Goal: Task Accomplishment & Management: Manage account settings

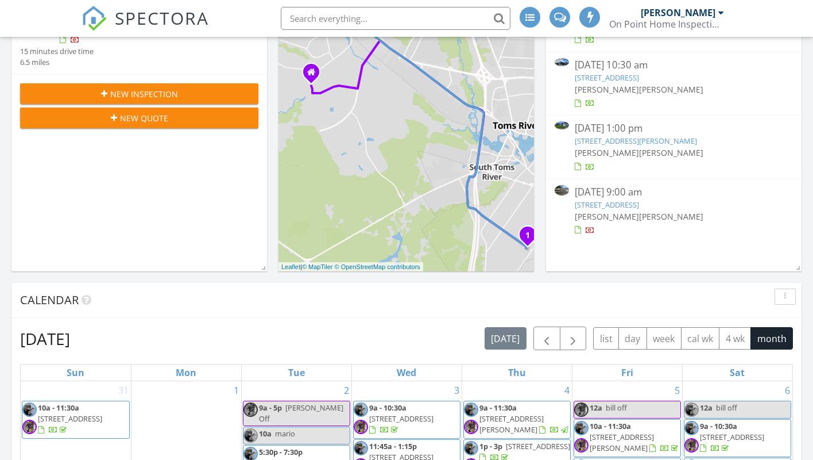
scroll to position [1420, 814]
click at [618, 209] on link "[STREET_ADDRESS]" at bounding box center [607, 204] width 64 height 10
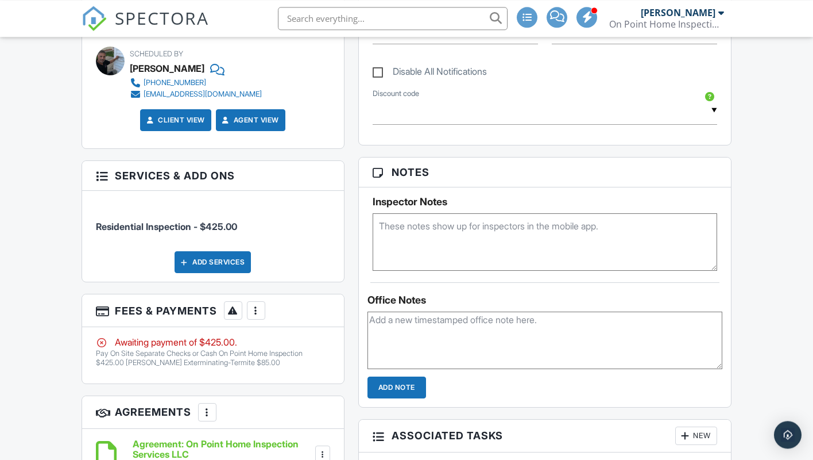
scroll to position [703, 0]
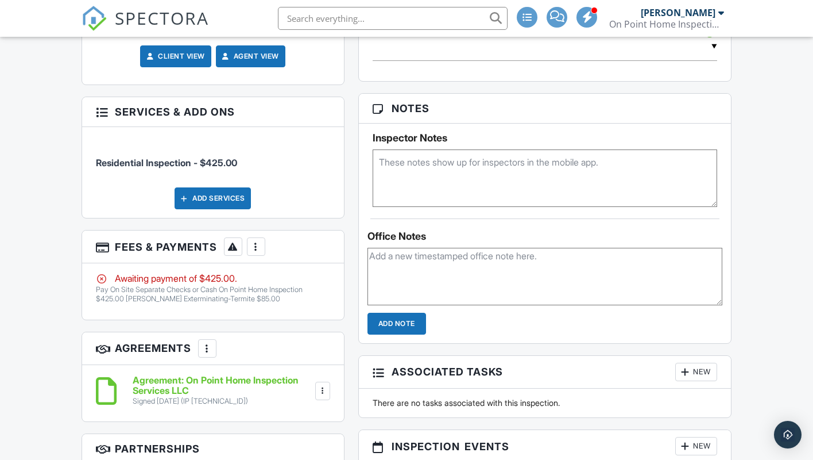
click at [257, 252] on div at bounding box center [255, 246] width 11 height 11
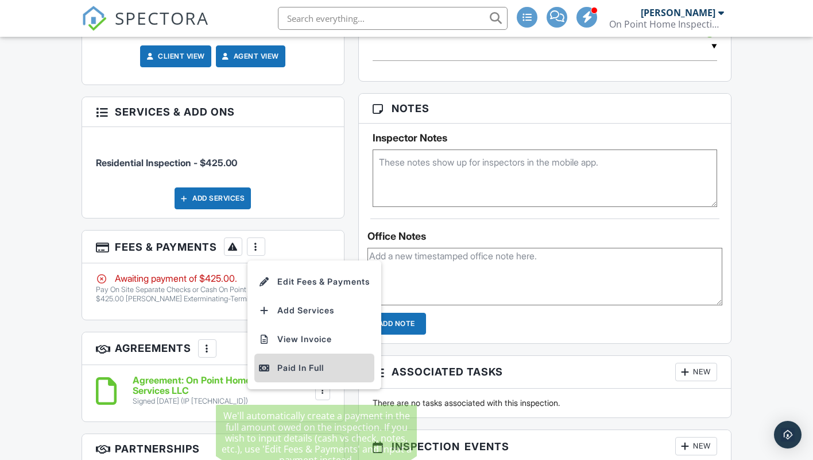
click at [303, 376] on li "Paid In Full" at bounding box center [314, 367] width 120 height 29
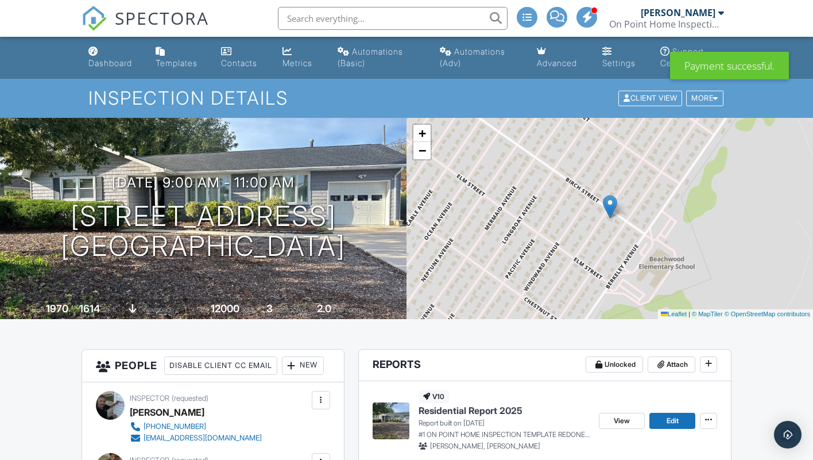
scroll to position [176, 0]
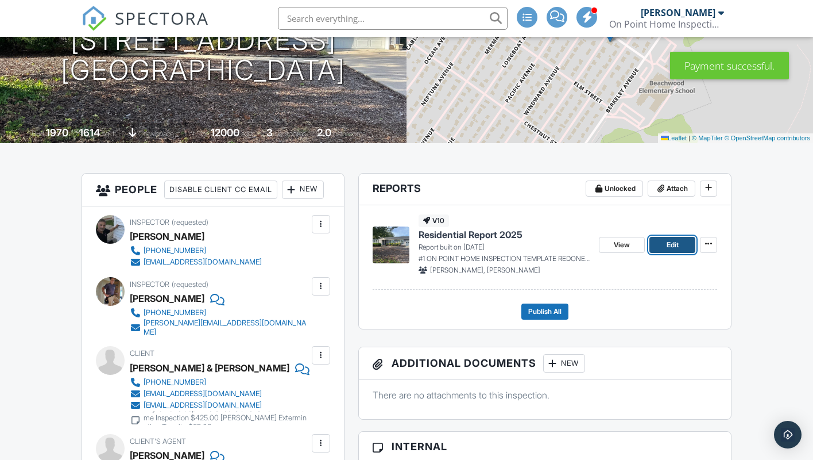
click at [657, 245] on link "Edit" at bounding box center [673, 245] width 46 height 16
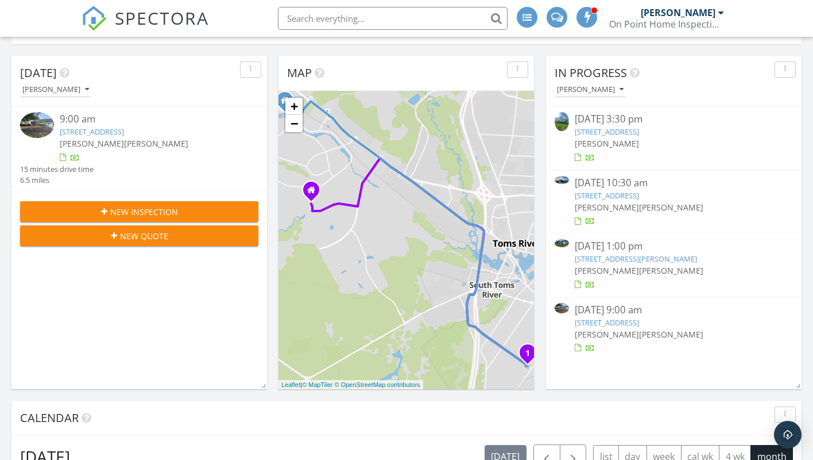
scroll to position [117, 0]
click at [616, 249] on div "[DATE] 1:00 pm" at bounding box center [674, 245] width 199 height 14
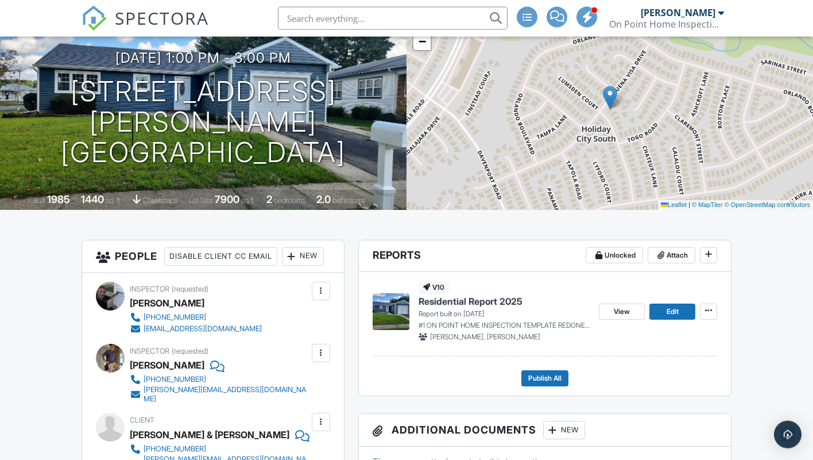
scroll to position [117, 0]
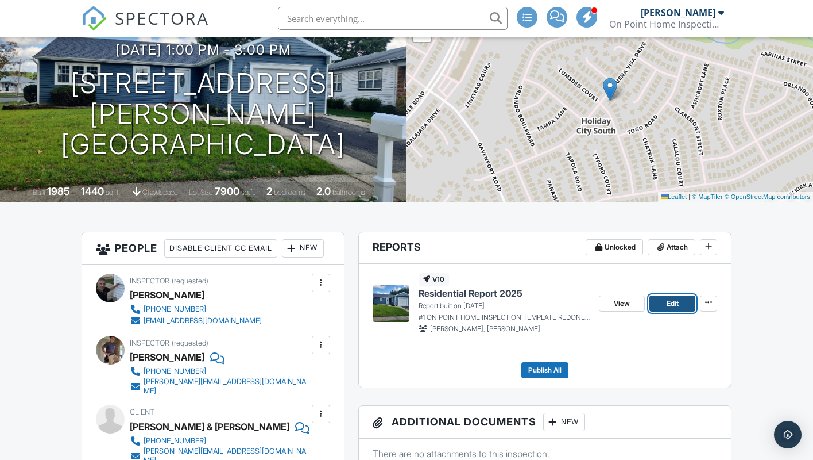
click at [664, 302] on link "Edit" at bounding box center [673, 303] width 46 height 16
